Goal: Information Seeking & Learning: Learn about a topic

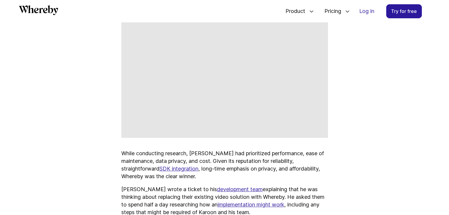
scroll to position [672, 0]
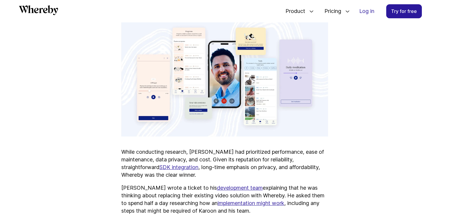
click at [253, 176] on p "While conducting research, [PERSON_NAME] had prioritized performance, ease of m…" at bounding box center [224, 163] width 206 height 31
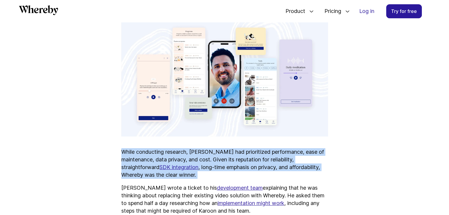
click at [253, 176] on p "While conducting research, [PERSON_NAME] had prioritized performance, ease of m…" at bounding box center [224, 163] width 206 height 31
drag, startPoint x: 253, startPoint y: 176, endPoint x: 280, endPoint y: 122, distance: 60.9
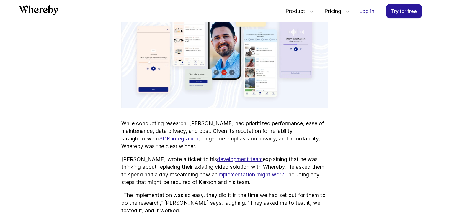
click at [316, 177] on p "[PERSON_NAME] wrote a ticket to his development team explaining that he was thi…" at bounding box center [224, 171] width 206 height 31
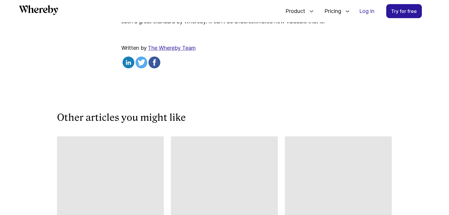
scroll to position [1798, 0]
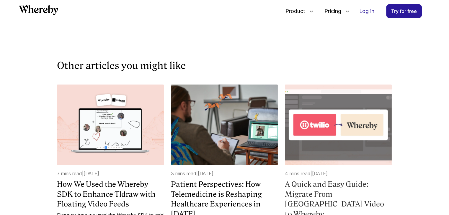
click at [329, 180] on h4 "A Quick and Easy Guide: Migrate From [GEOGRAPHIC_DATA] Video to Whereby" at bounding box center [338, 200] width 107 height 40
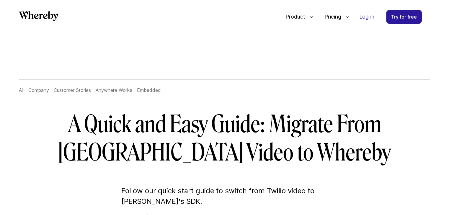
click at [329, 162] on h1 "A Quick and Easy Guide: Migrate From [GEOGRAPHIC_DATA] Video to Whereby" at bounding box center [225, 138] width 340 height 57
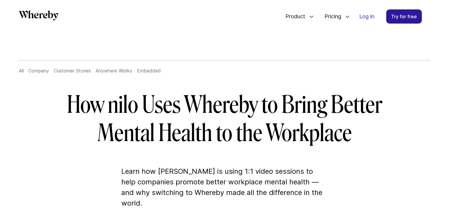
scroll to position [17, 0]
